Goal: Task Accomplishment & Management: Use online tool/utility

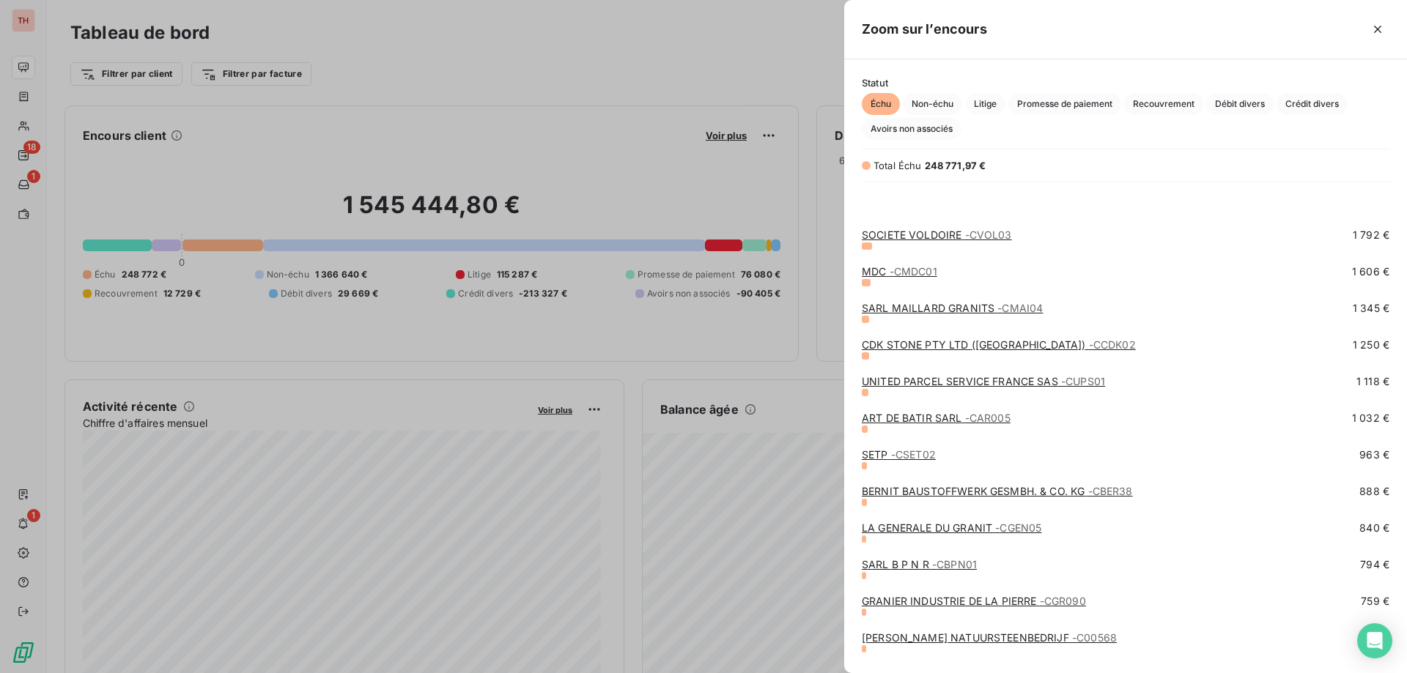
scroll to position [733, 0]
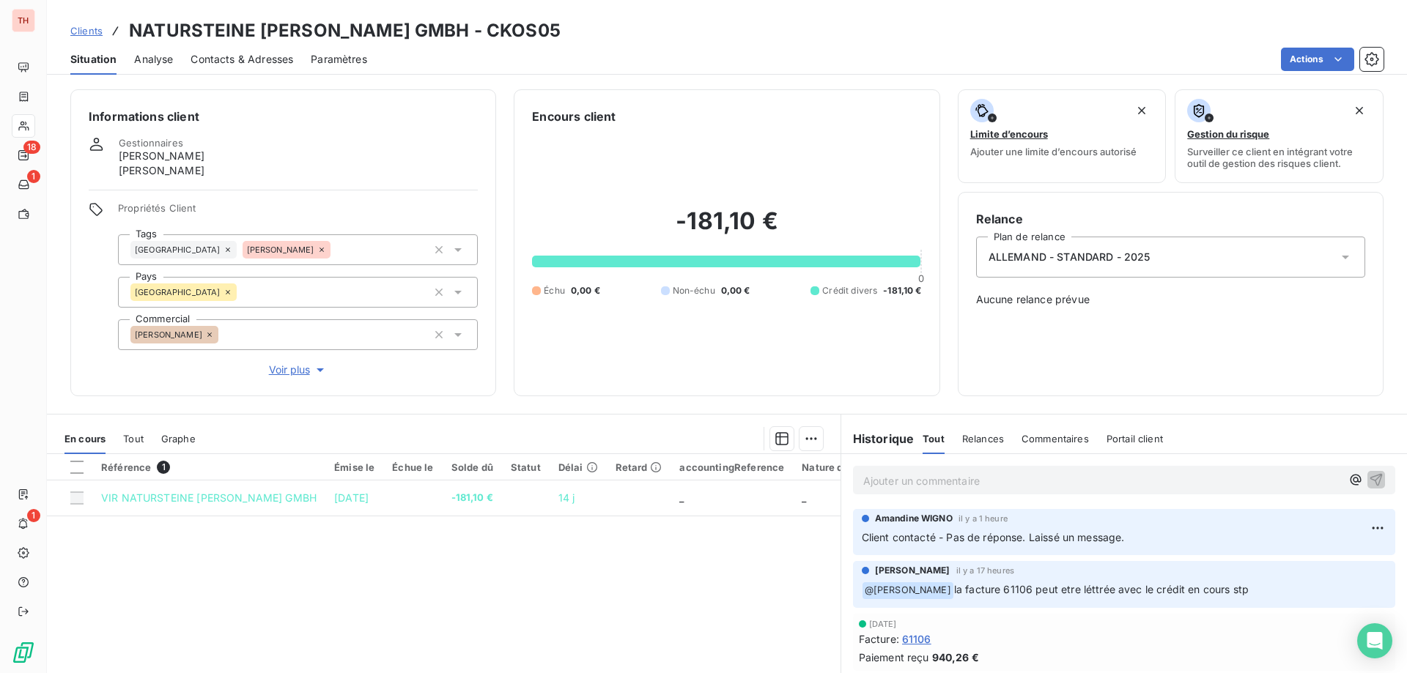
drag, startPoint x: 76, startPoint y: 31, endPoint x: 137, endPoint y: 33, distance: 60.9
click at [76, 31] on span "Clients" at bounding box center [86, 31] width 32 height 12
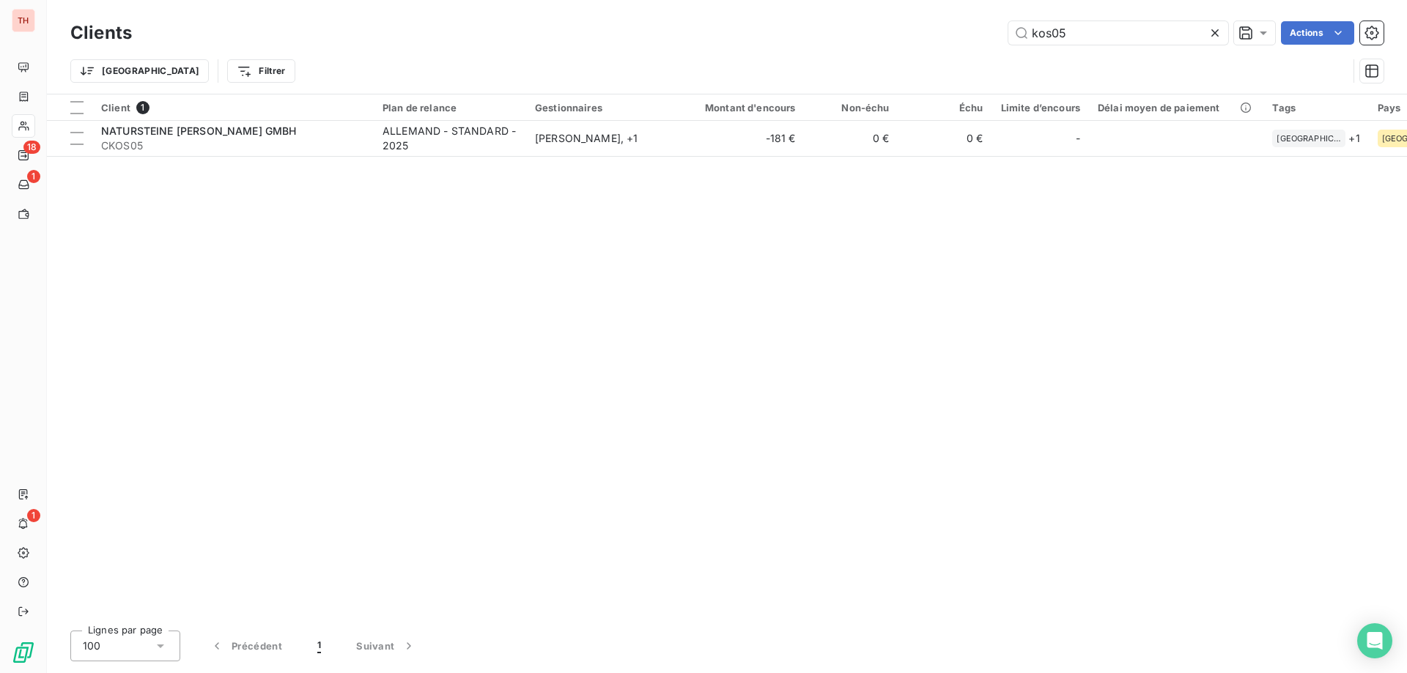
drag, startPoint x: 1076, startPoint y: 36, endPoint x: 989, endPoint y: 33, distance: 86.5
click at [991, 33] on div "kos05 Actions" at bounding box center [766, 32] width 1234 height 23
type input "dab04"
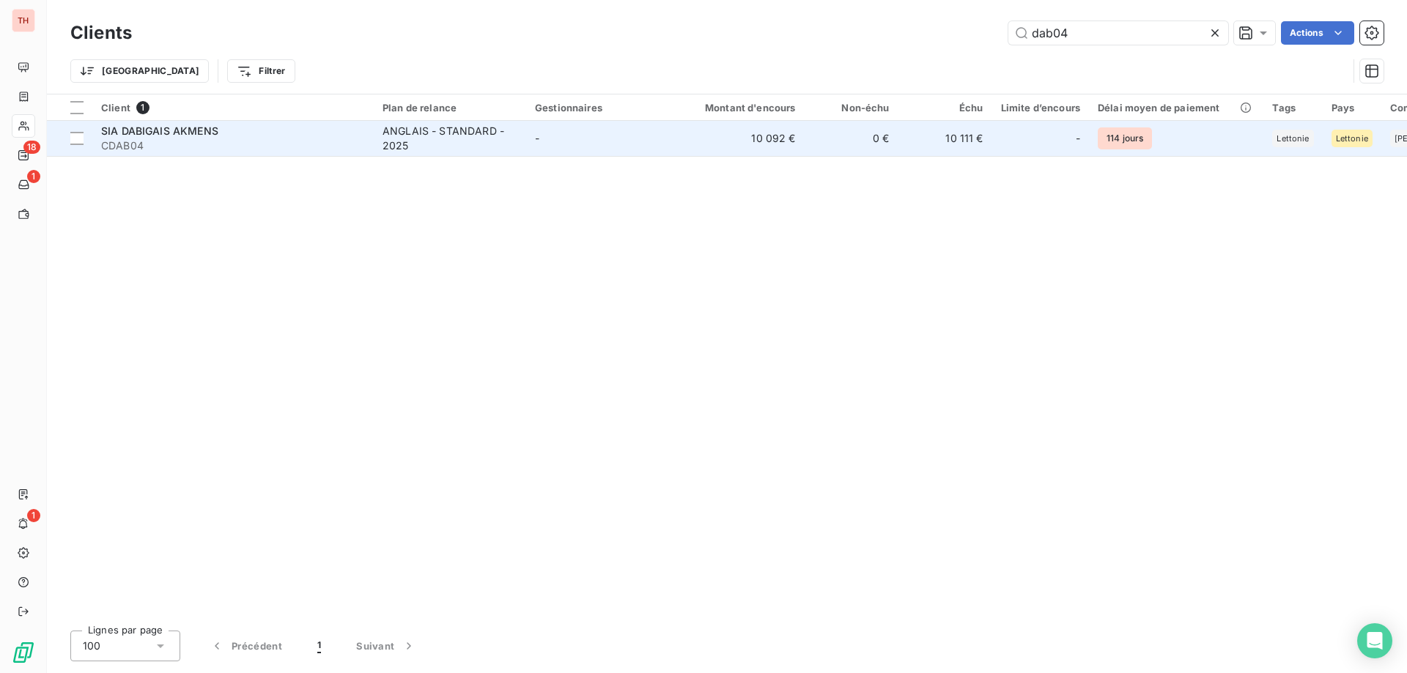
drag, startPoint x: 639, startPoint y: 139, endPoint x: 673, endPoint y: 139, distance: 33.7
click at [639, 139] on td "-" at bounding box center [602, 138] width 152 height 35
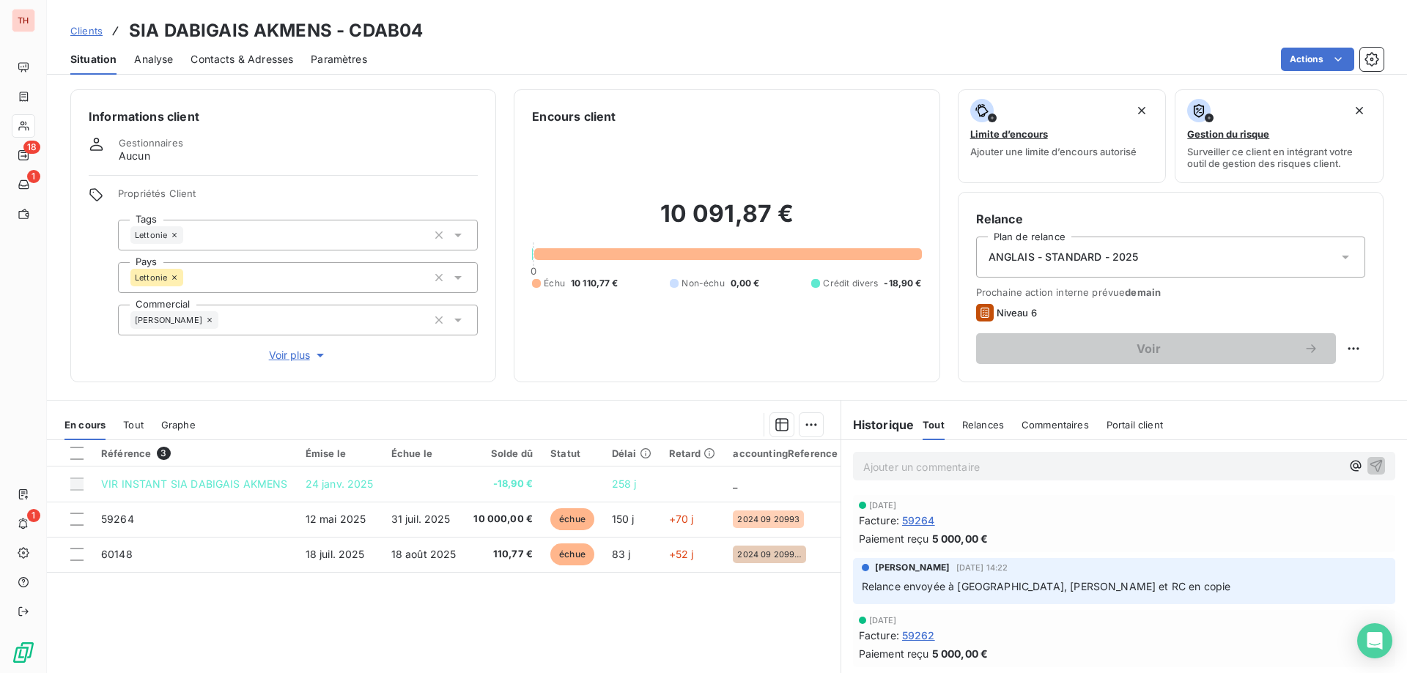
click at [939, 468] on p "Ajouter un commentaire ﻿" at bounding box center [1102, 467] width 478 height 18
click at [911, 465] on span "Ai eu Gunti sau tel. Validé RIB et donné infos." at bounding box center [973, 465] width 220 height 12
click at [1369, 468] on icon "button" at bounding box center [1376, 465] width 15 height 15
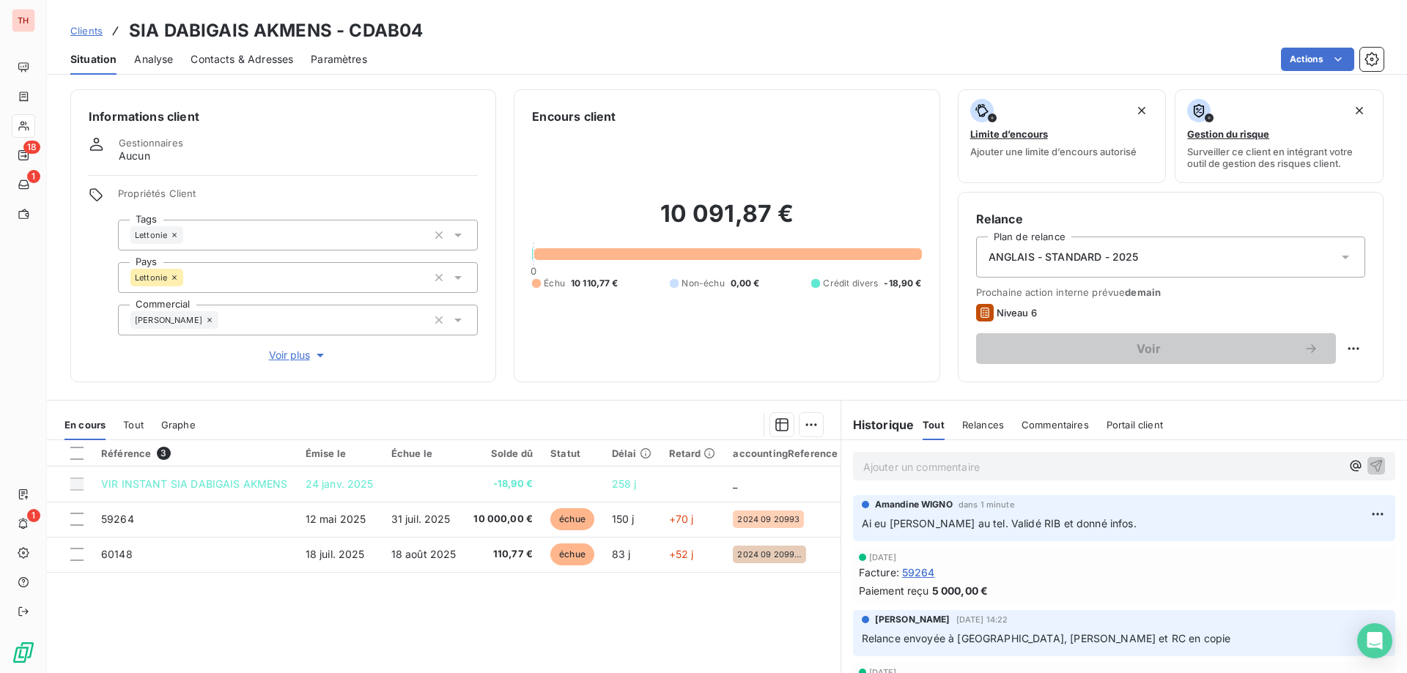
click at [89, 29] on span "Clients" at bounding box center [86, 31] width 32 height 12
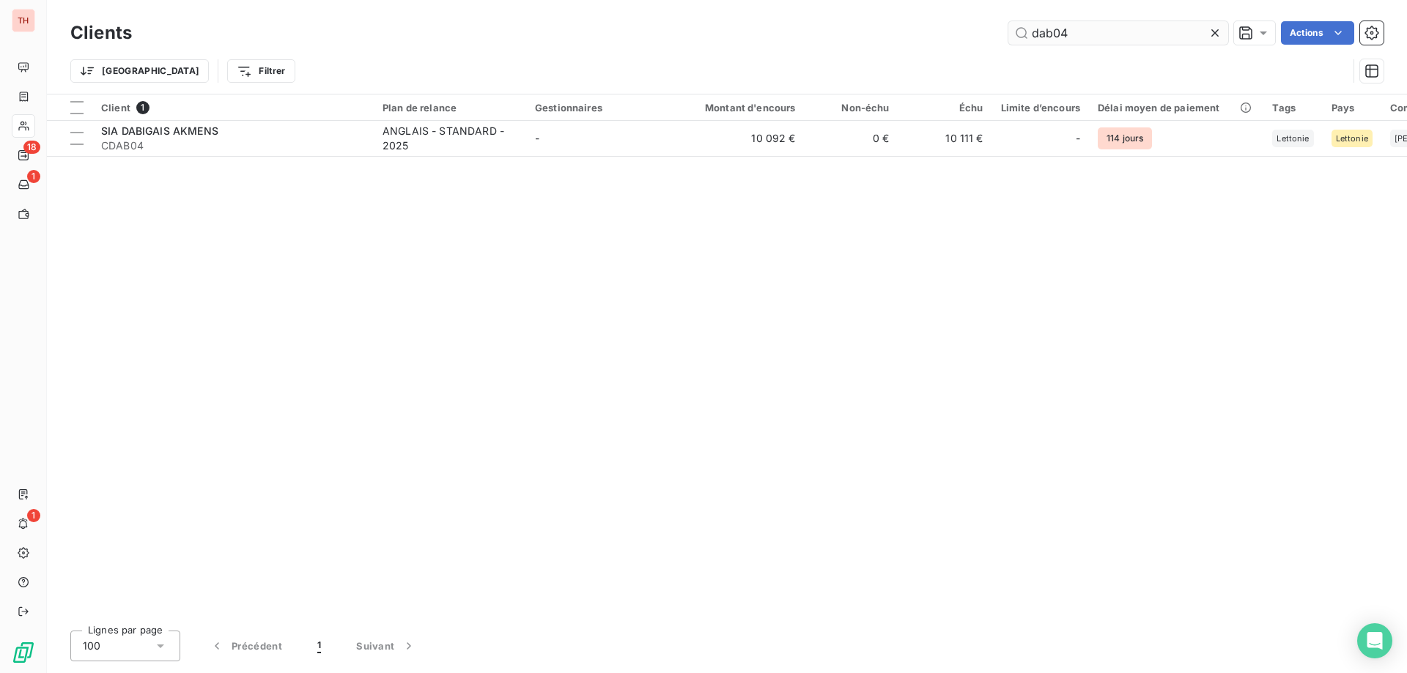
drag, startPoint x: 1024, startPoint y: 27, endPoint x: 1009, endPoint y: 27, distance: 15.4
click at [1009, 27] on input "dab04" at bounding box center [1118, 32] width 220 height 23
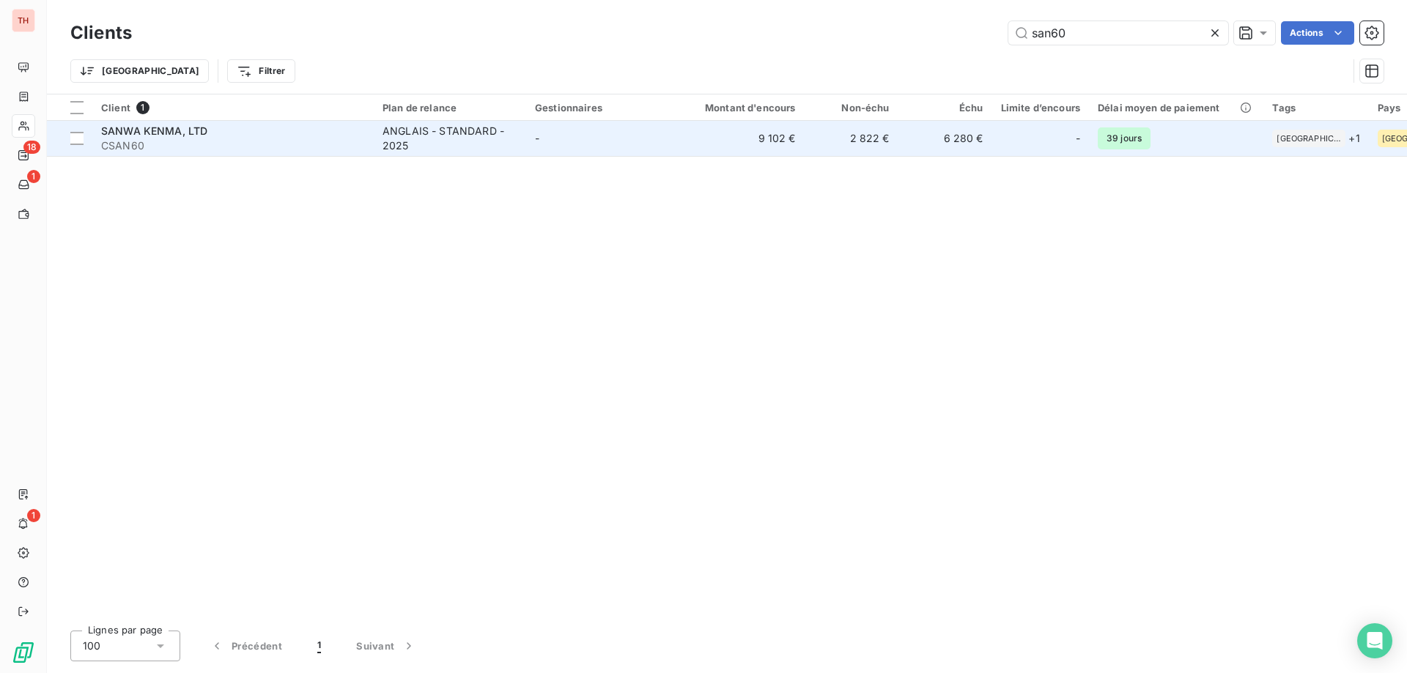
type input "san60"
drag, startPoint x: 596, startPoint y: 139, endPoint x: 722, endPoint y: 139, distance: 125.3
click at [596, 139] on td "-" at bounding box center [602, 138] width 152 height 35
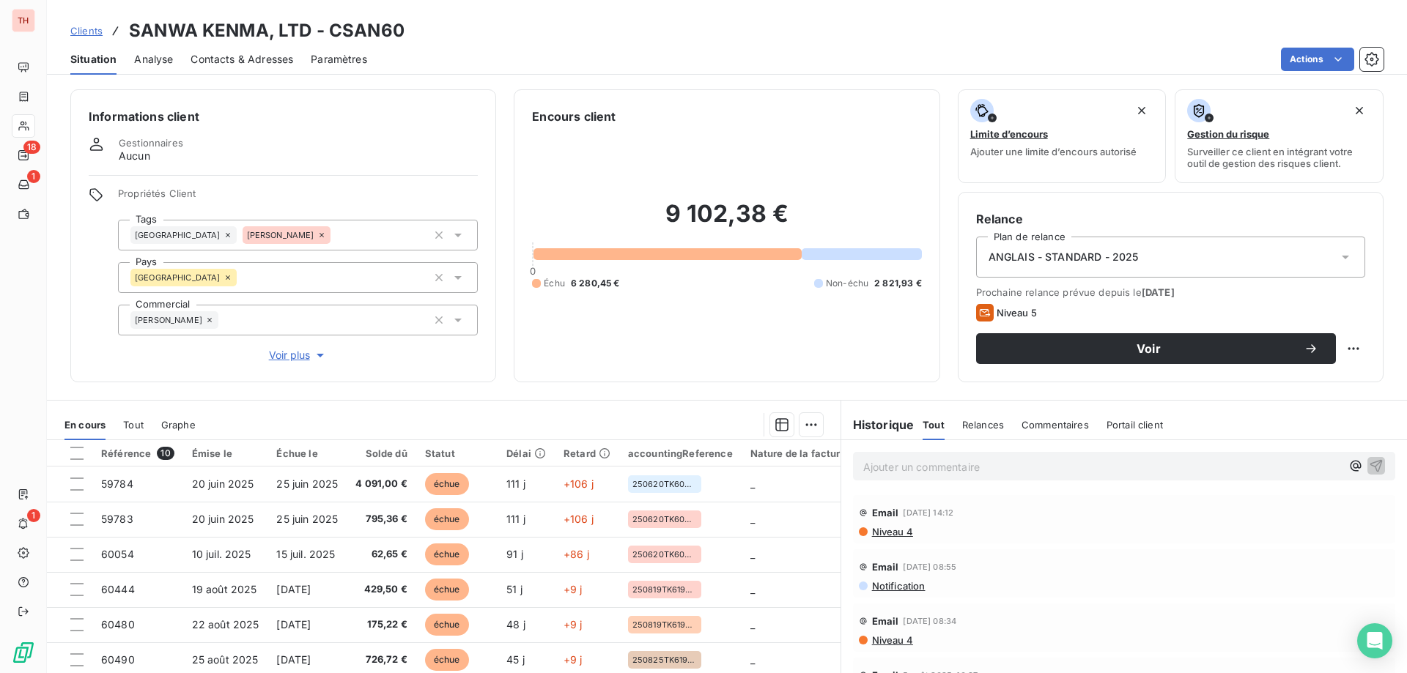
click at [82, 32] on span "Clients" at bounding box center [86, 31] width 32 height 12
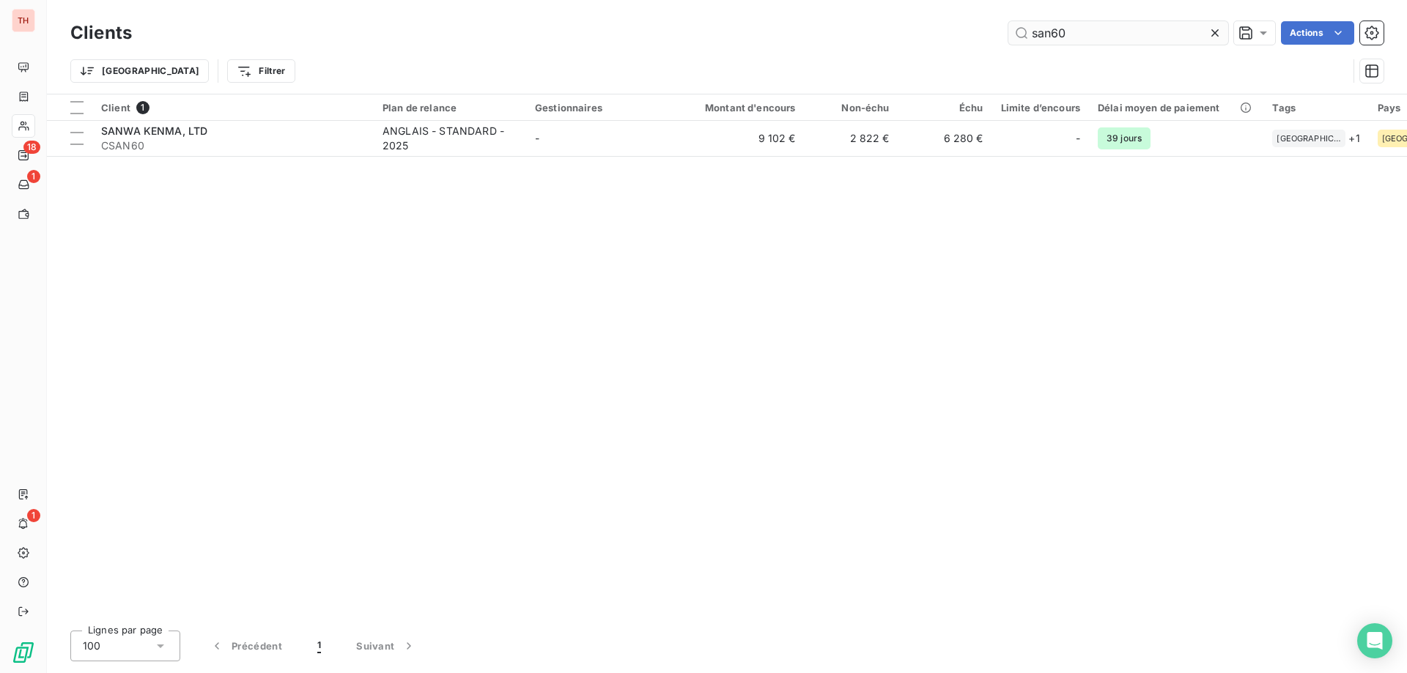
drag, startPoint x: 1089, startPoint y: 35, endPoint x: 1021, endPoint y: 32, distance: 68.2
click at [1021, 32] on input "san60" at bounding box center [1118, 32] width 220 height 23
type input "gmp01"
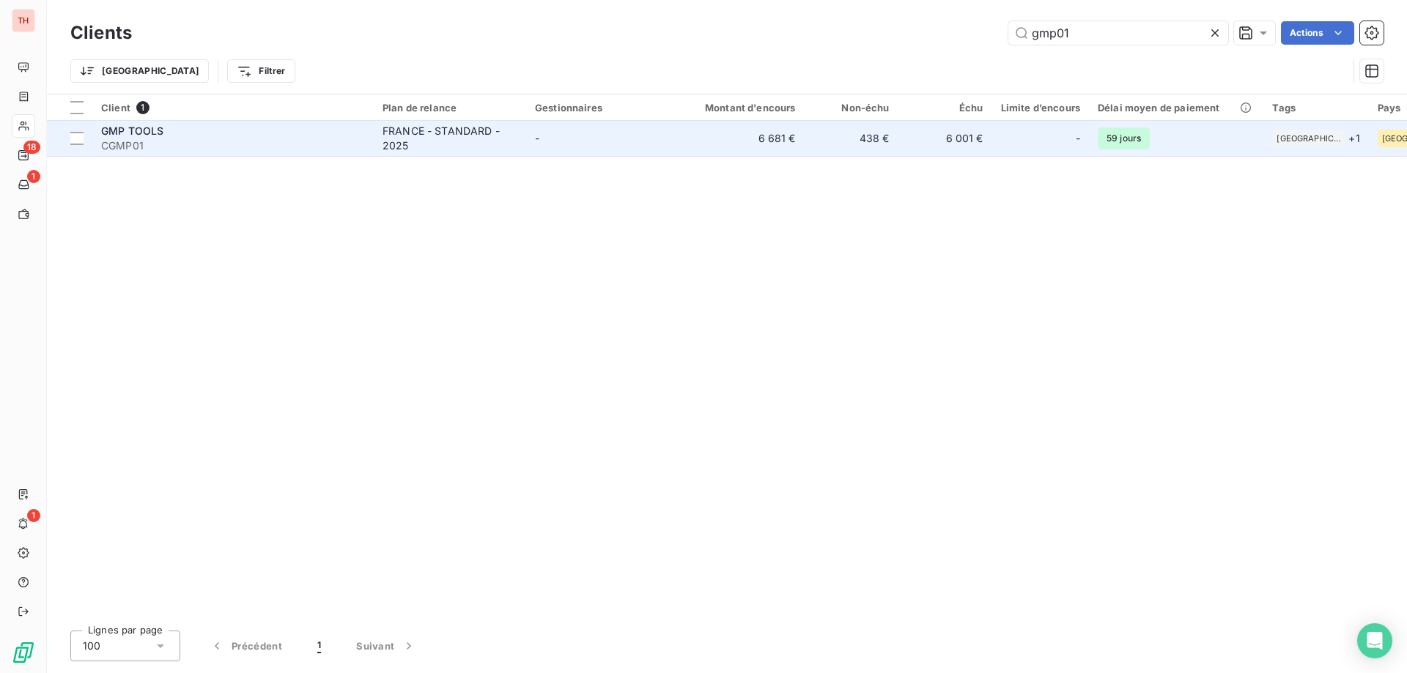
click at [503, 147] on div "FRANCE - STANDARD - 2025" at bounding box center [449, 138] width 135 height 29
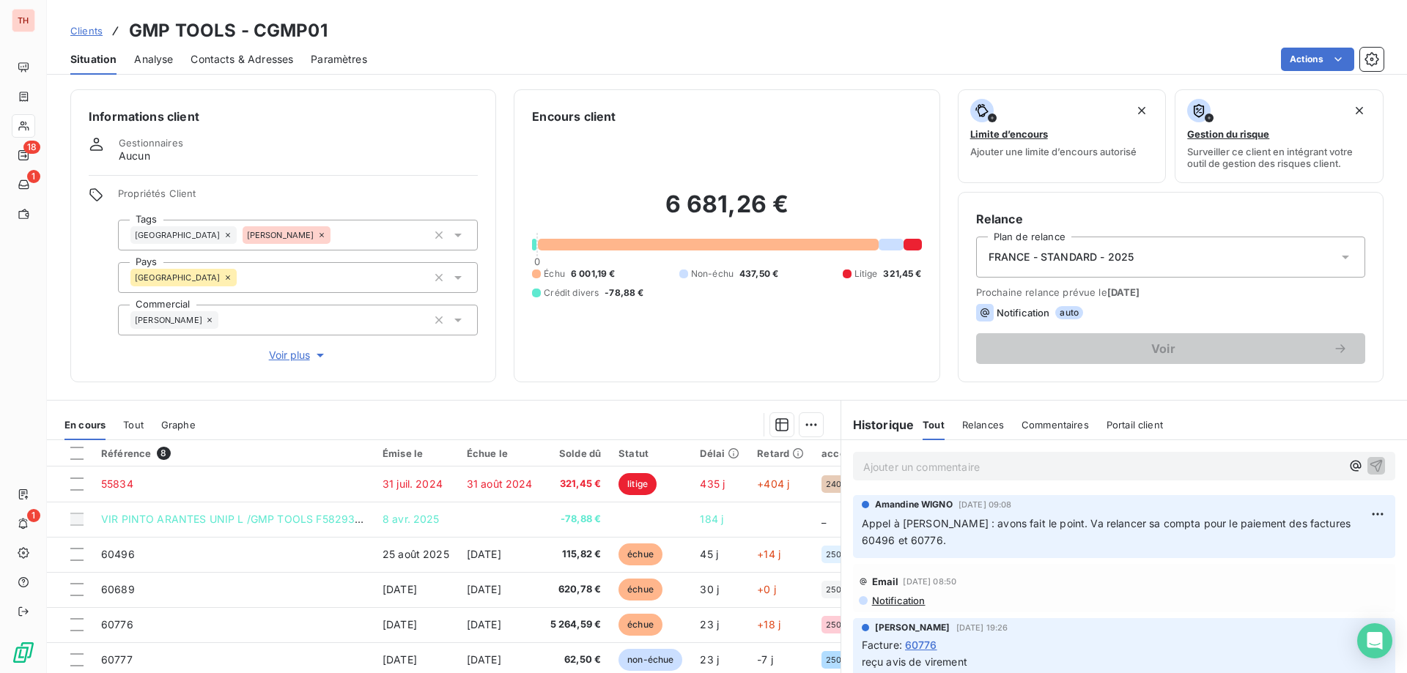
click at [938, 465] on p "Ajouter un commentaire ﻿" at bounding box center [1102, 467] width 478 height 18
click at [922, 468] on span "Prévenu Anotonio - RIB vérifié et infos données." at bounding box center [980, 465] width 234 height 12
click at [1370, 460] on icon "button" at bounding box center [1376, 465] width 12 height 12
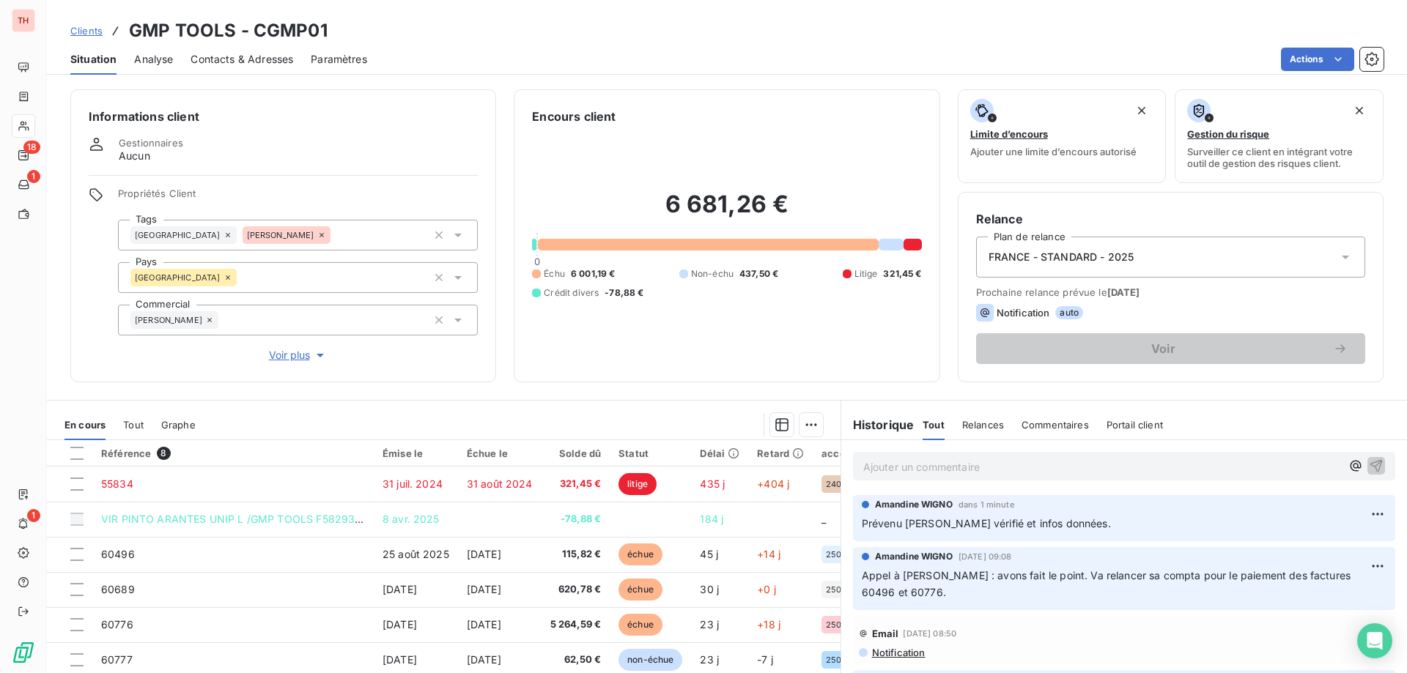
click at [78, 32] on span "Clients" at bounding box center [86, 31] width 32 height 12
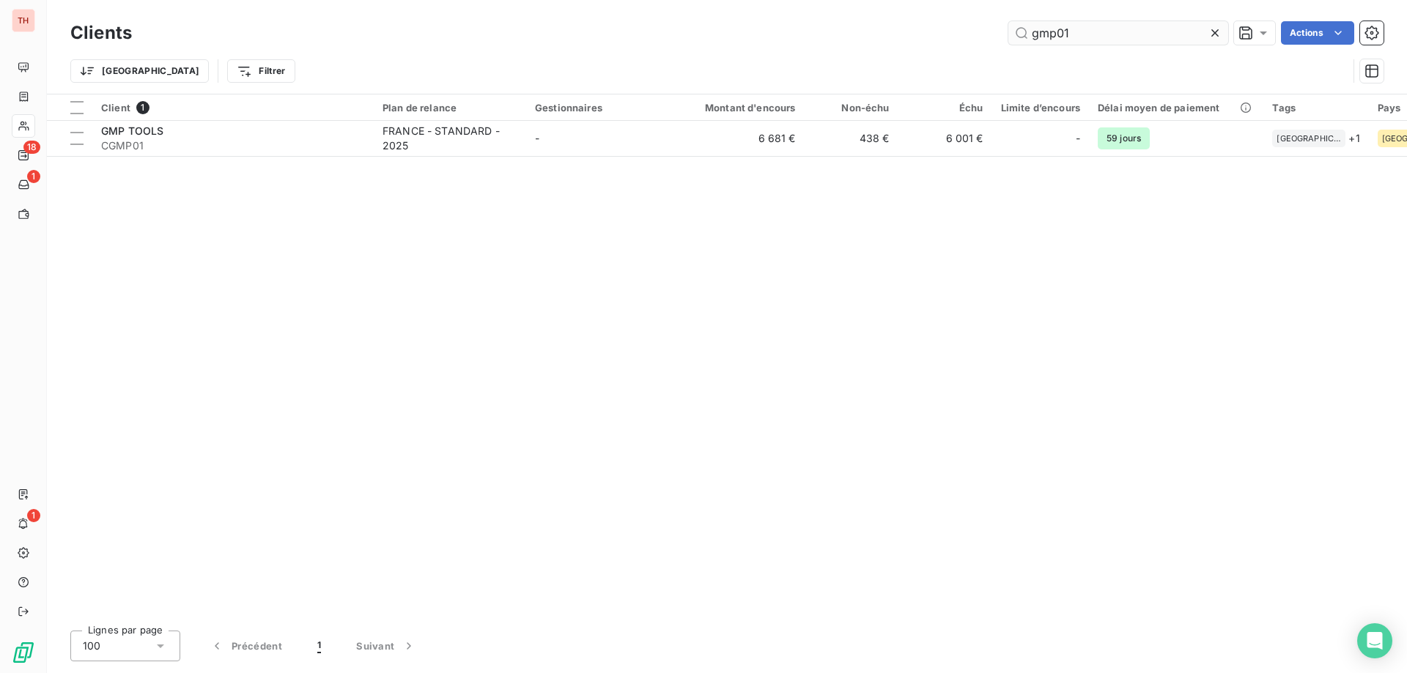
click at [1054, 32] on input "gmp01" at bounding box center [1118, 32] width 220 height 23
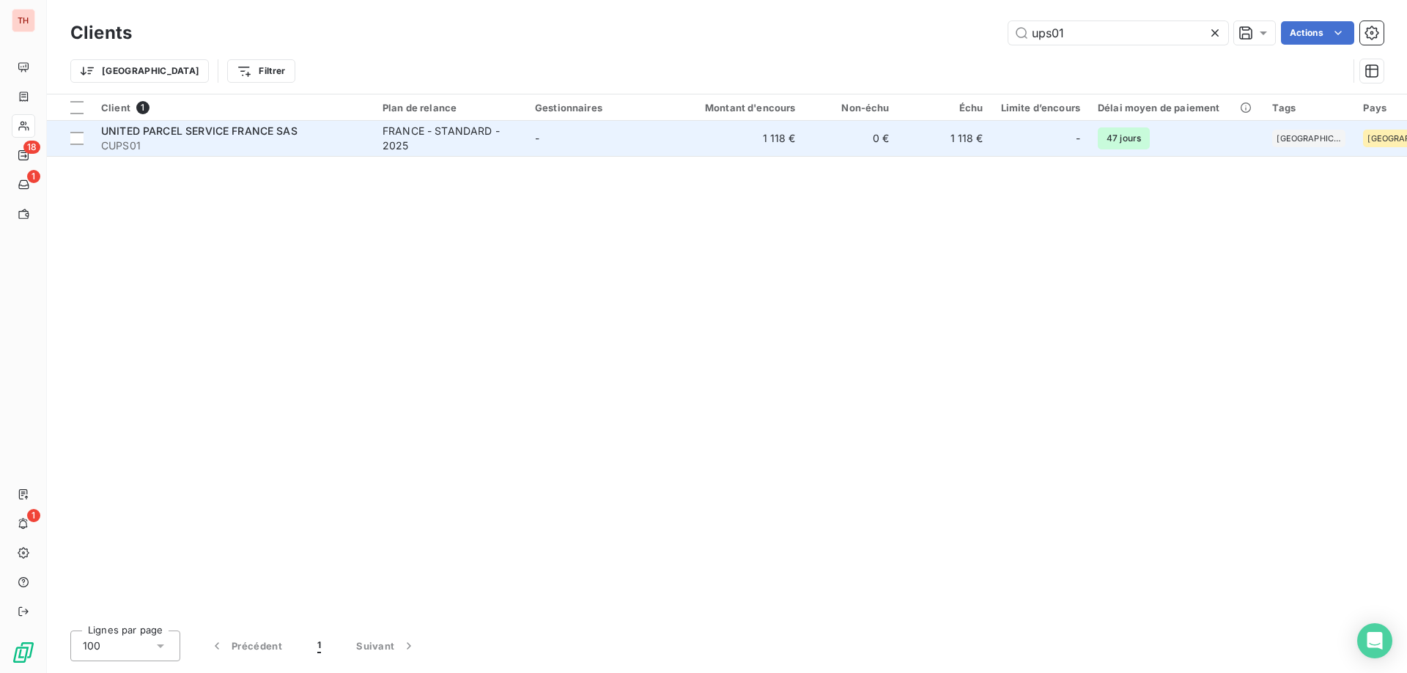
type input "ups01"
click at [522, 133] on td "FRANCE - STANDARD - 2025" at bounding box center [450, 138] width 152 height 35
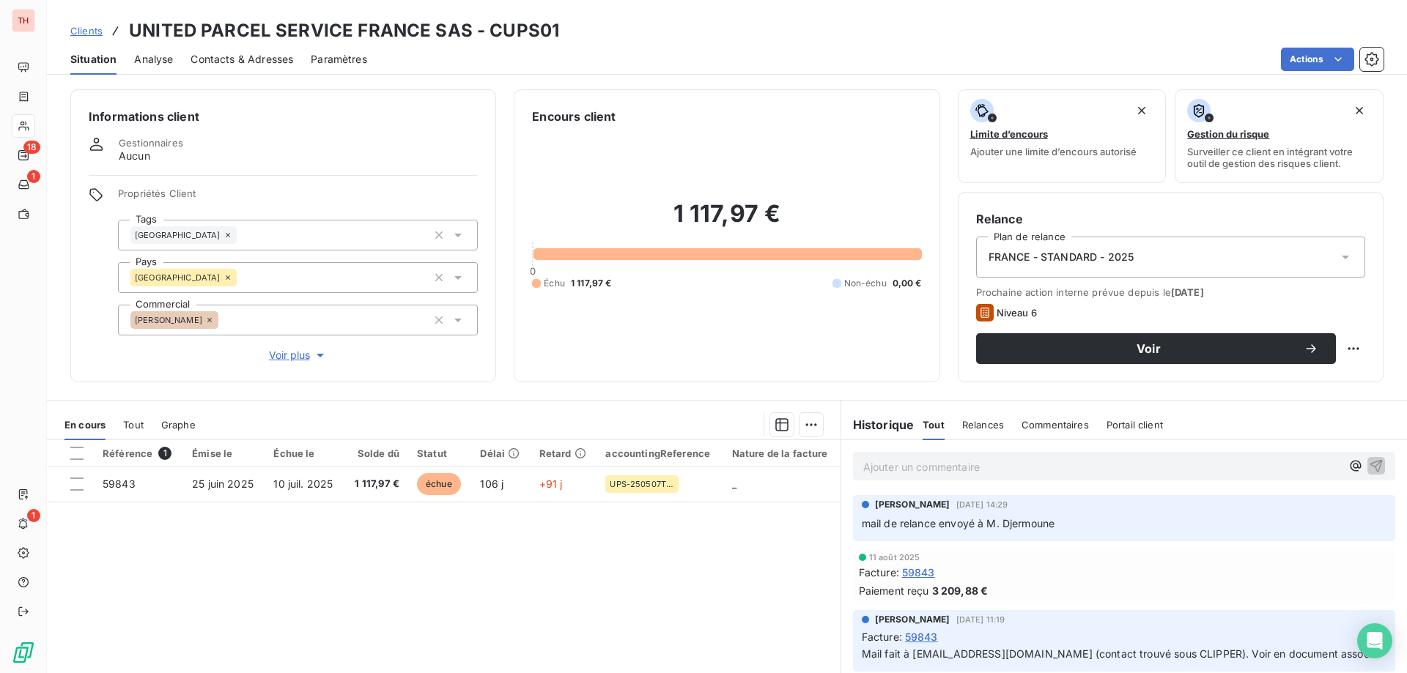
click at [238, 61] on span "Contacts & Adresses" at bounding box center [241, 59] width 103 height 15
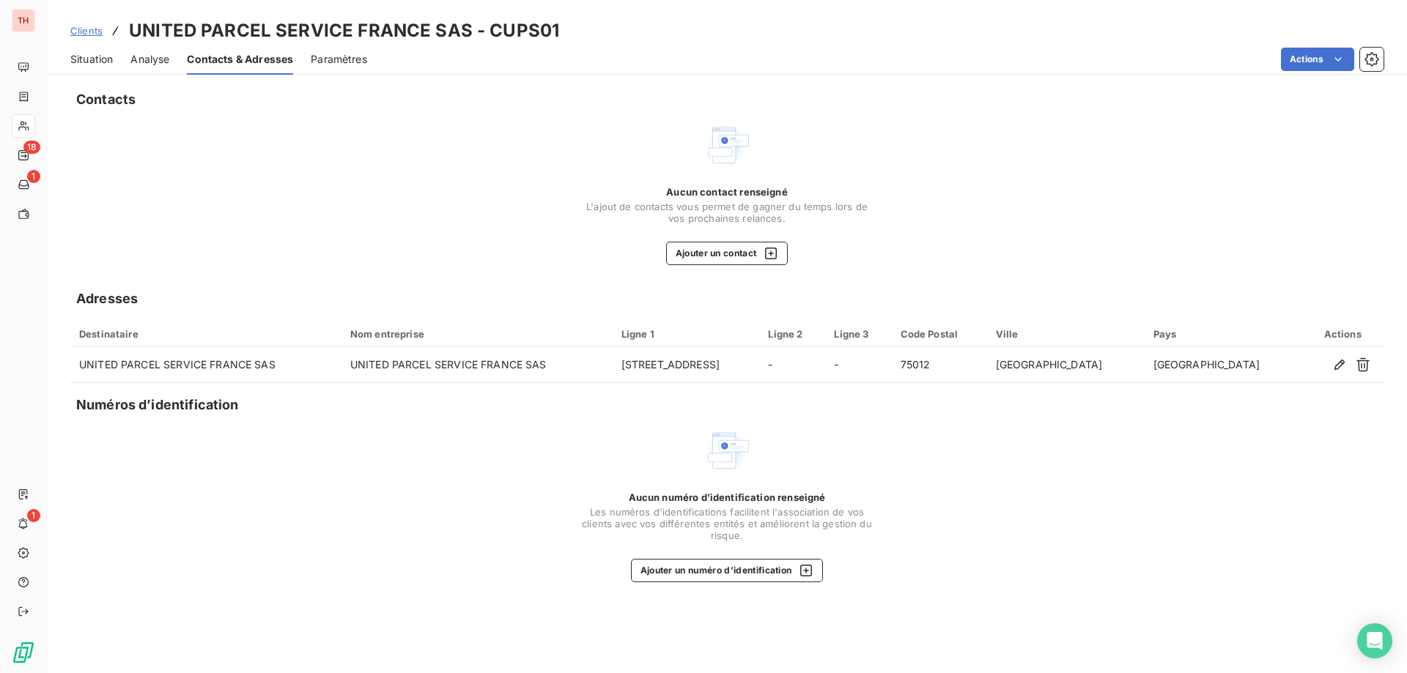
click at [102, 60] on span "Situation" at bounding box center [91, 59] width 42 height 15
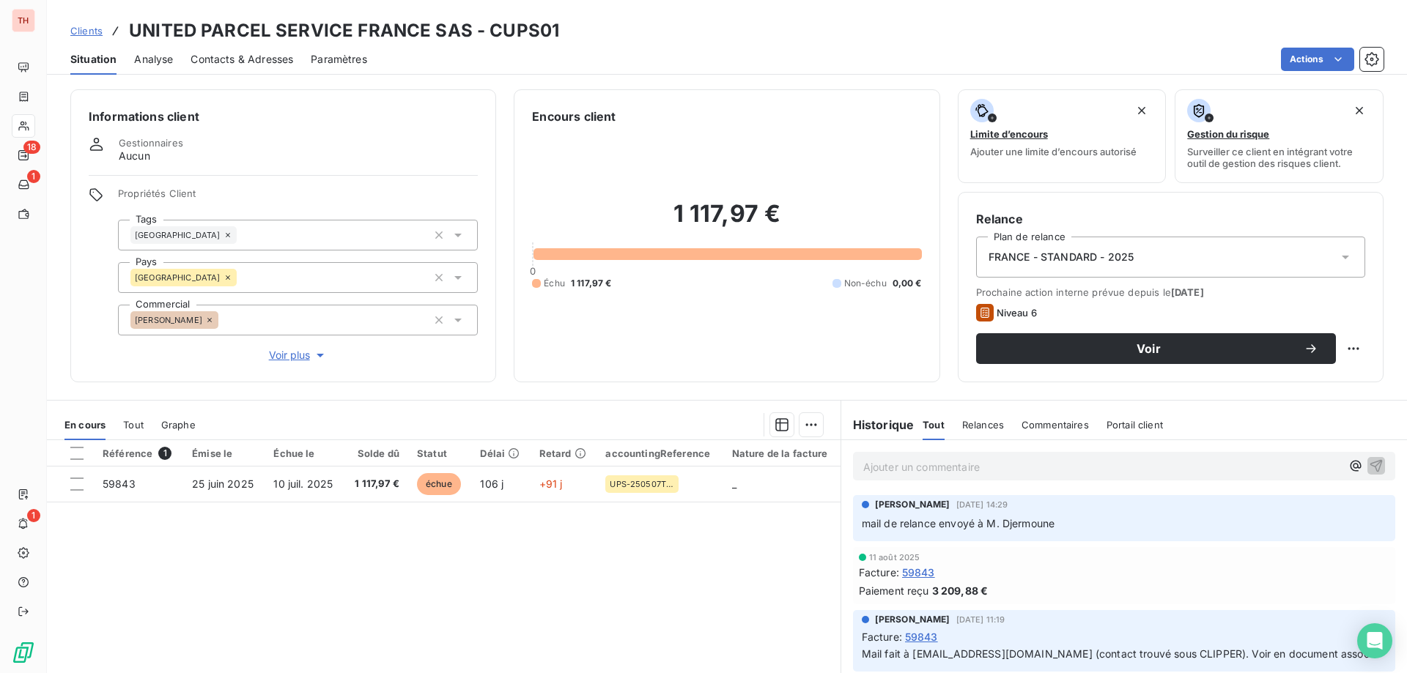
click at [92, 31] on span "Clients" at bounding box center [86, 31] width 32 height 12
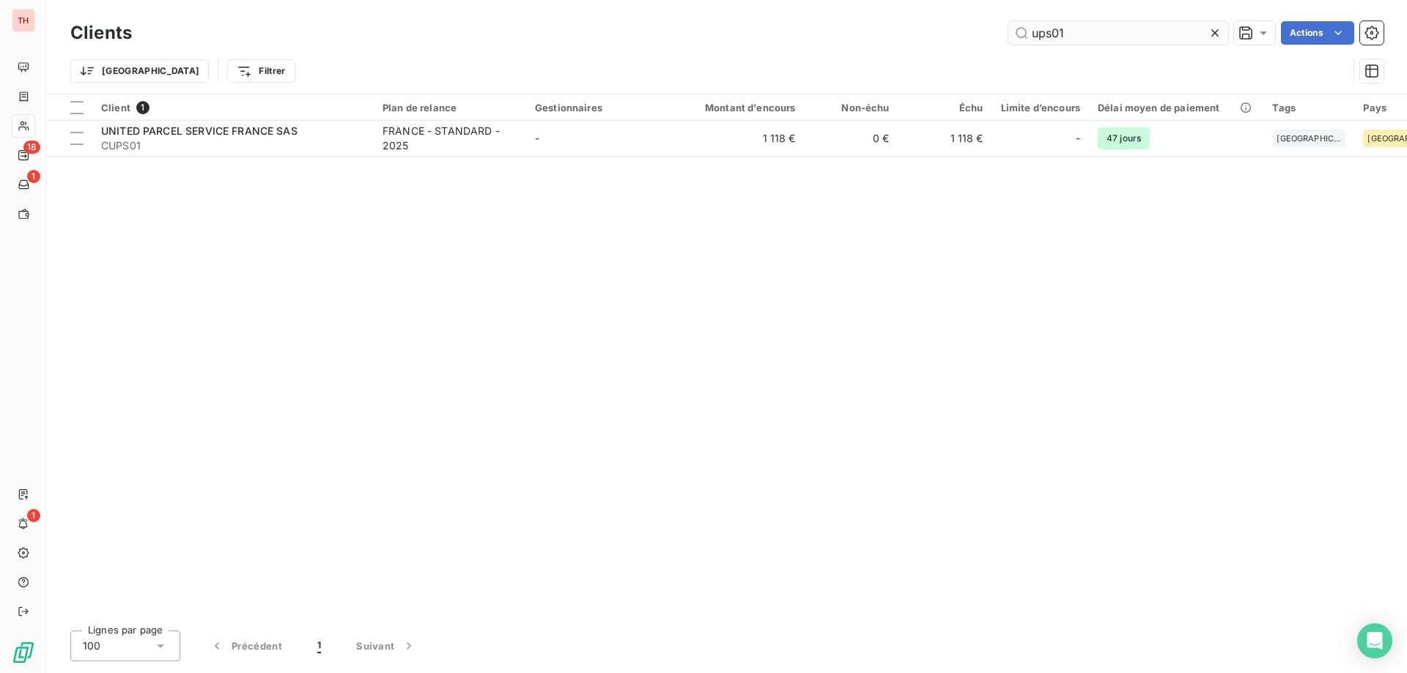
drag, startPoint x: 1062, startPoint y: 34, endPoint x: 1015, endPoint y: 36, distance: 46.9
click at [1015, 36] on input "ups01" at bounding box center [1118, 32] width 220 height 23
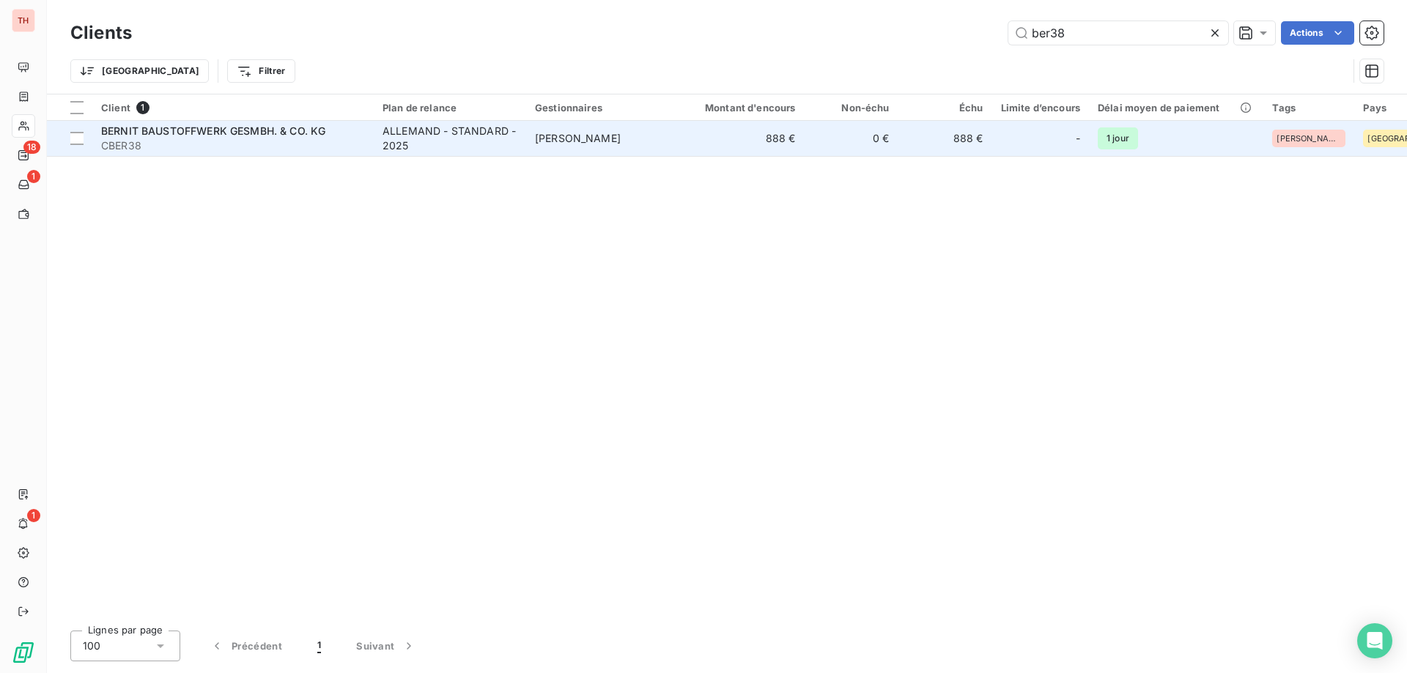
type input "ber38"
click at [605, 151] on td "[PERSON_NAME]" at bounding box center [602, 138] width 152 height 35
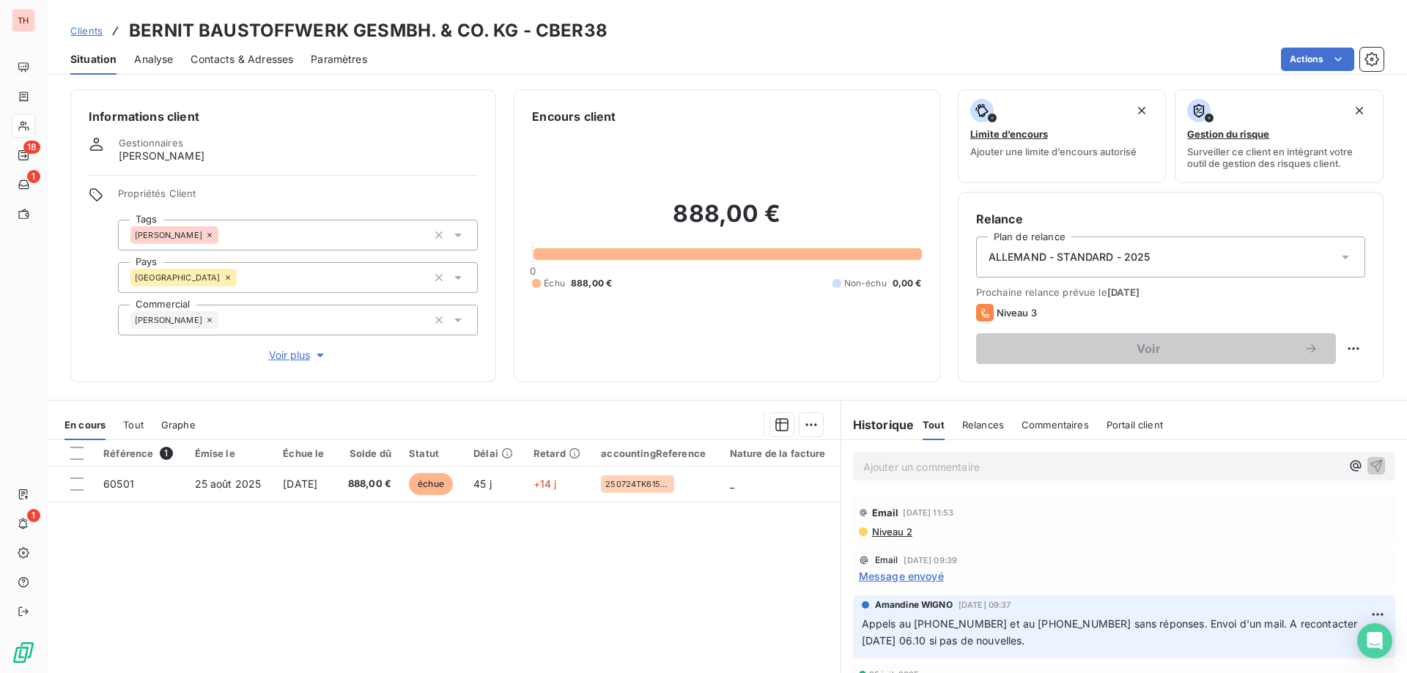
click at [968, 465] on p "Ajouter un commentaire ﻿" at bounding box center [1102, 467] width 478 height 18
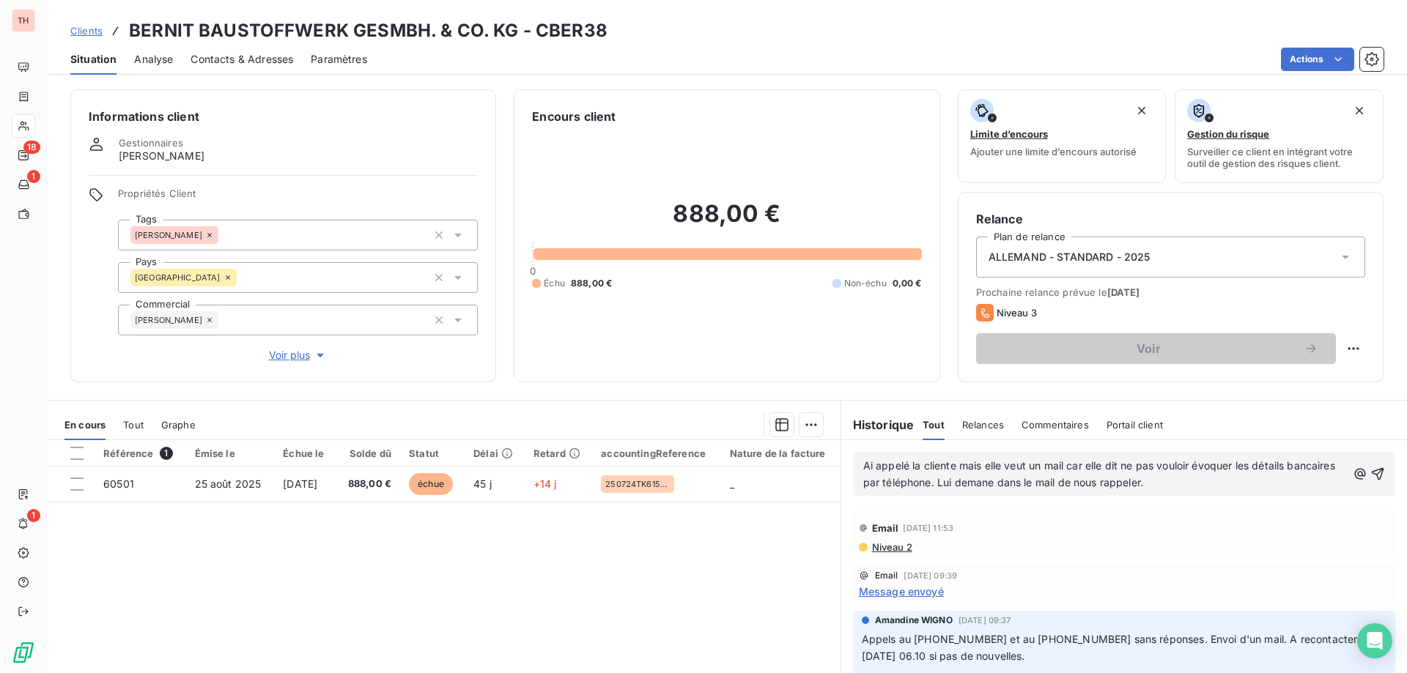
drag, startPoint x: 983, startPoint y: 482, endPoint x: 996, endPoint y: 504, distance: 25.6
click at [983, 482] on span "Ai appelé la cliente mais elle veut un mail car elle dit ne pas vouloir évoquer…" at bounding box center [1100, 473] width 475 height 29
click at [1372, 474] on icon "button" at bounding box center [1378, 474] width 12 height 12
